Goal: Information Seeking & Learning: Check status

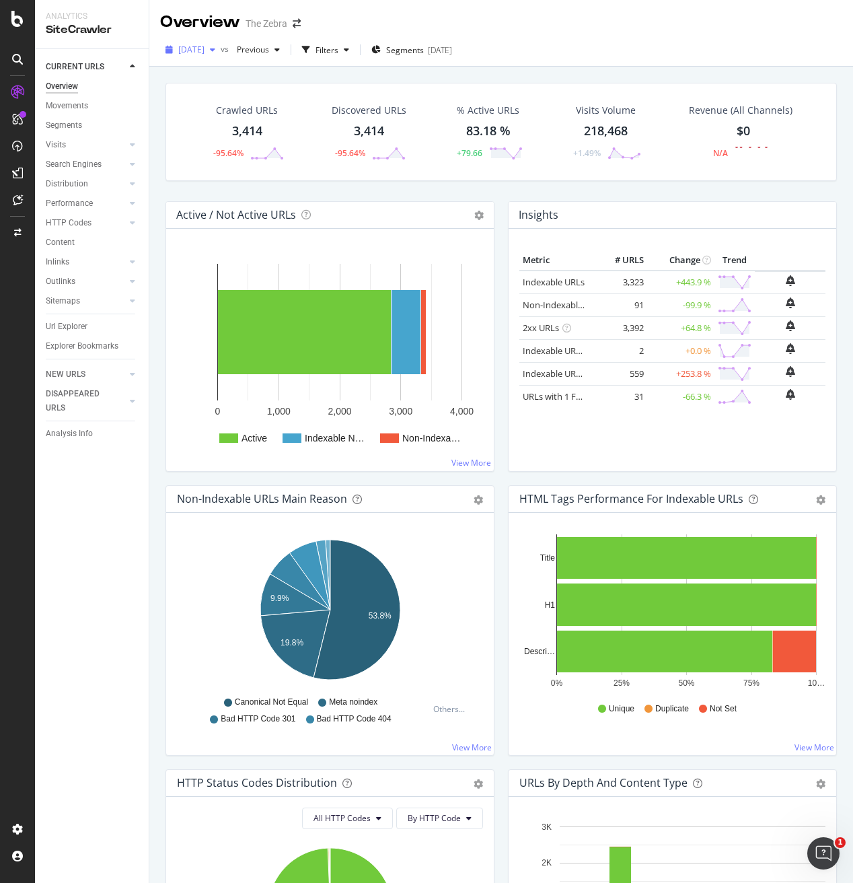
click at [205, 46] on span "[DATE]" at bounding box center [191, 49] width 26 height 11
click at [225, 92] on div "[DATE]" at bounding box center [216, 98] width 73 height 12
click at [205, 47] on span "[DATE]" at bounding box center [191, 49] width 26 height 11
click at [249, 114] on div "[DATE] 78.4K URLs" at bounding box center [249, 123] width 160 height 20
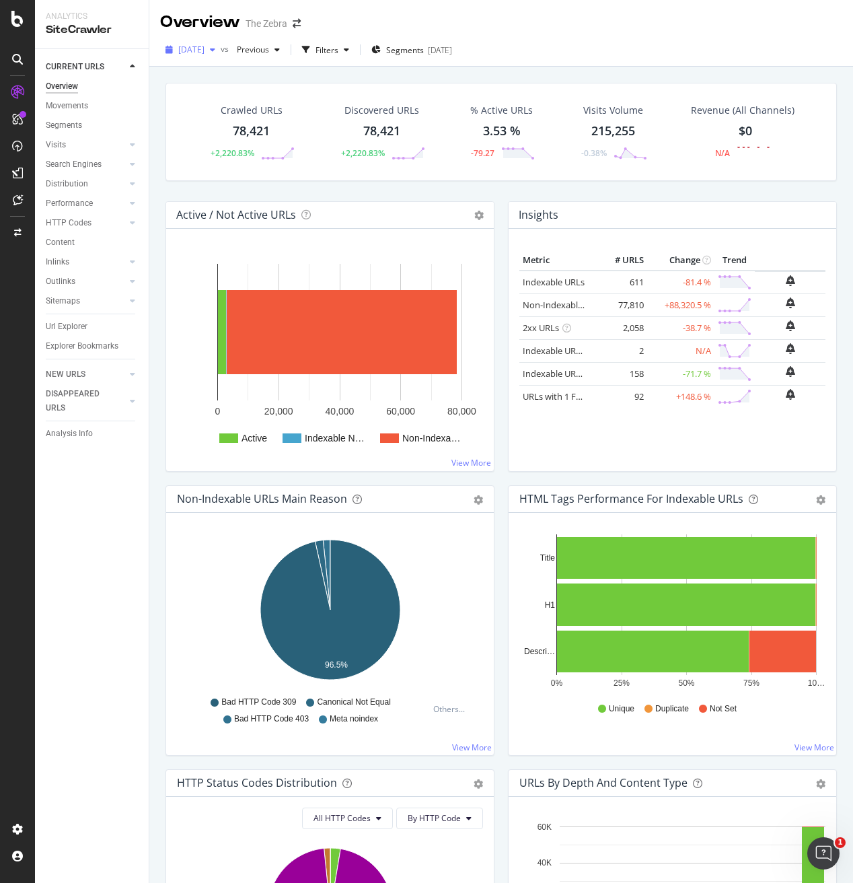
click at [205, 49] on span "[DATE]" at bounding box center [191, 49] width 26 height 11
click at [234, 153] on div "[DATE] 3.4K URLs" at bounding box center [249, 148] width 160 height 20
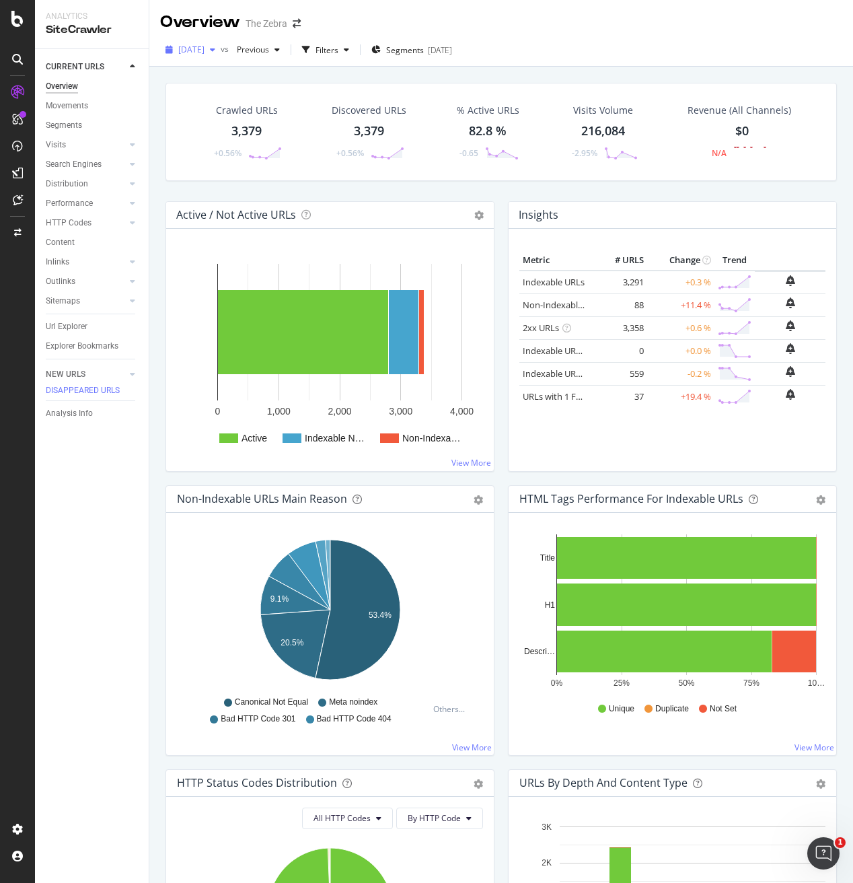
click at [198, 59] on div "[DATE]" at bounding box center [190, 50] width 61 height 20
click at [213, 97] on div "[DATE]" at bounding box center [217, 98] width 75 height 12
